Goal: Task Accomplishment & Management: Complete application form

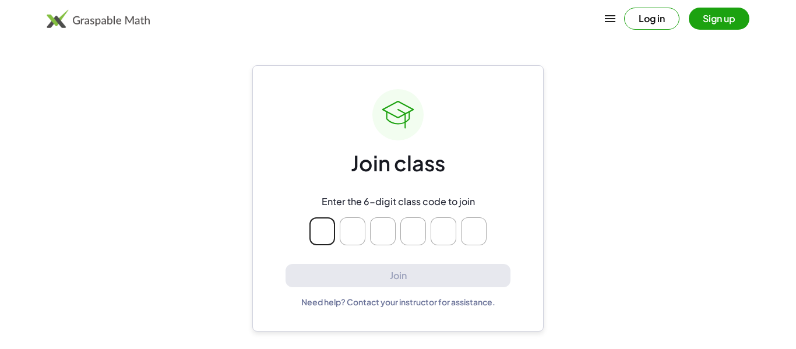
type input "*"
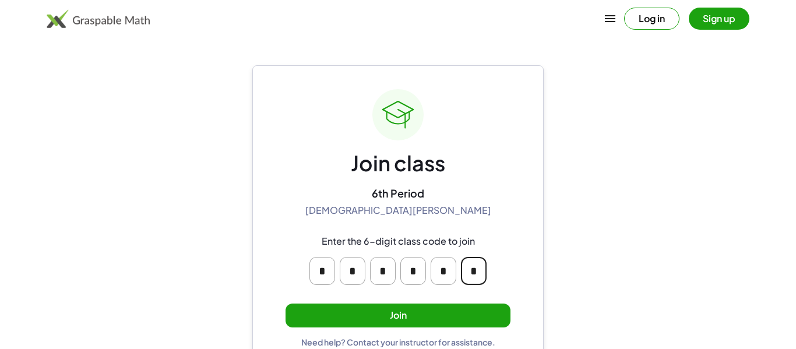
type input "*"
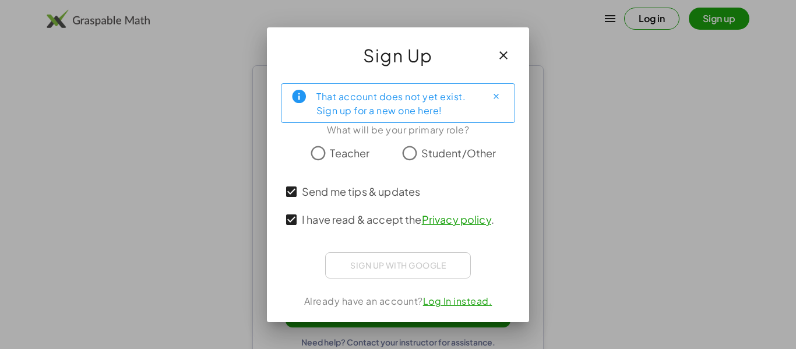
click at [420, 166] on div at bounding box center [398, 171] width 234 height 13
click at [323, 198] on span "Send me tips & updates" at bounding box center [361, 192] width 118 height 16
click at [317, 212] on span "I have read & accept the Privacy policy ." at bounding box center [398, 220] width 192 height 16
